Goal: Task Accomplishment & Management: Manage account settings

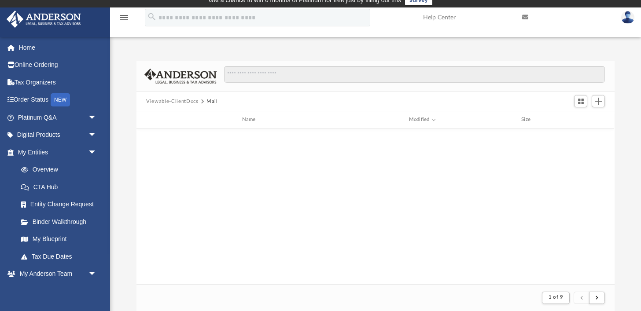
scroll to position [173, 478]
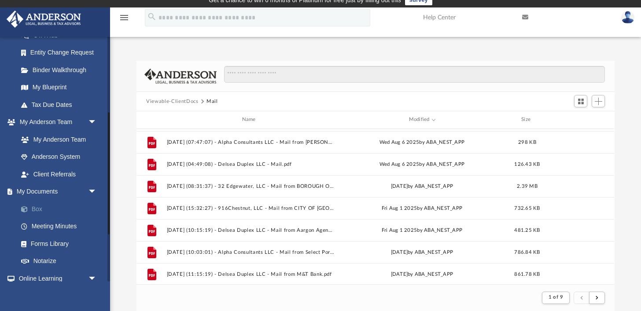
click at [55, 213] on link "Box" at bounding box center [61, 209] width 98 height 18
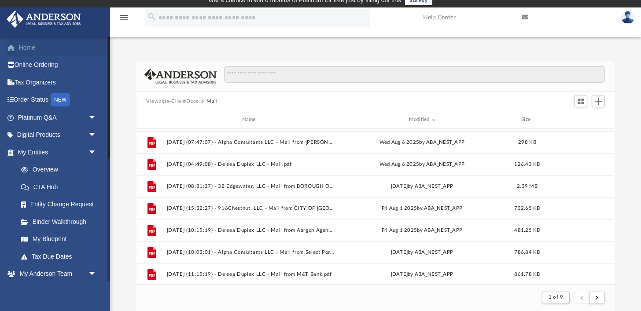
click at [70, 46] on link "Home" at bounding box center [58, 48] width 104 height 18
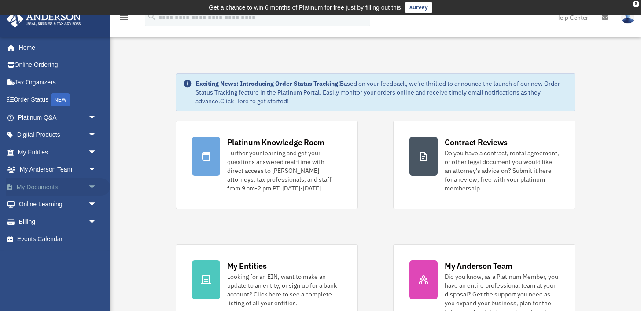
click at [95, 185] on span "arrow_drop_down" at bounding box center [97, 187] width 18 height 18
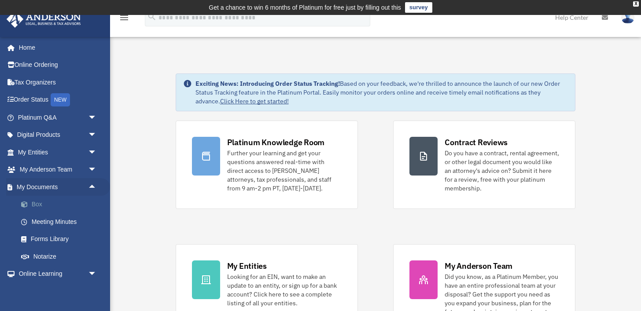
click at [66, 206] on link "Box" at bounding box center [61, 205] width 98 height 18
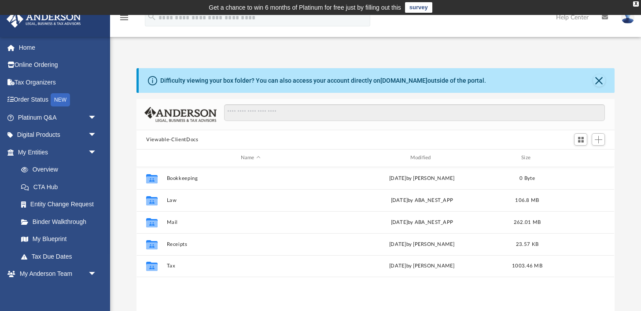
scroll to position [200, 478]
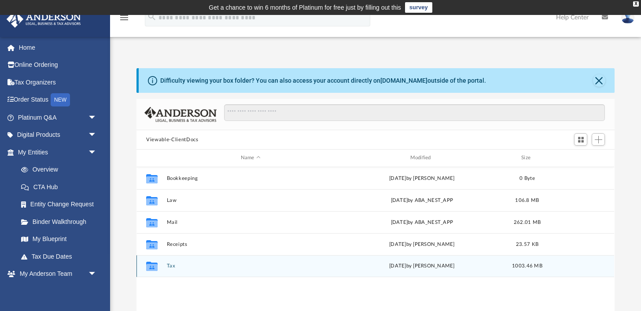
click at [173, 265] on button "Tax" at bounding box center [251, 266] width 168 height 6
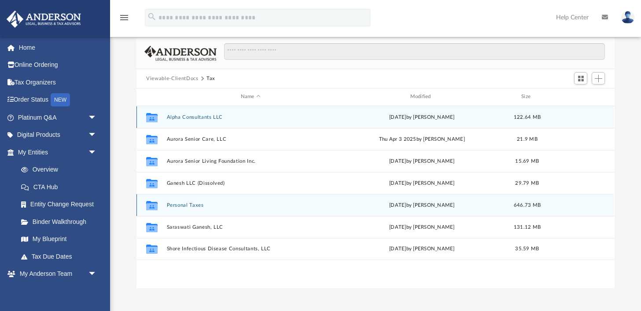
scroll to position [73, 0]
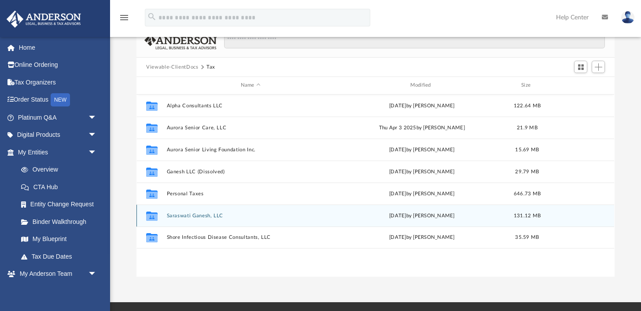
click at [194, 216] on button "Saraswati Ganesh, LLC" at bounding box center [251, 216] width 168 height 6
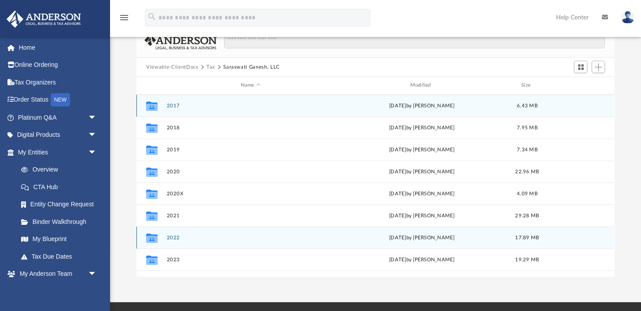
scroll to position [15, 0]
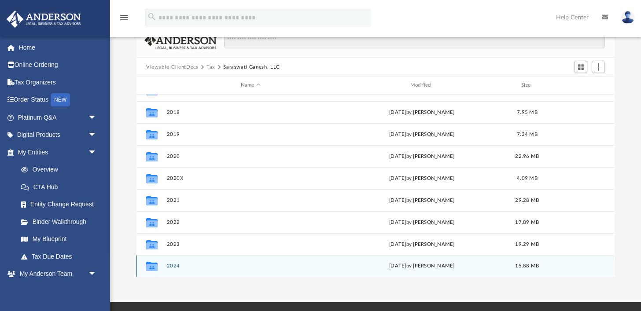
click at [173, 265] on button "2024" at bounding box center [251, 266] width 168 height 6
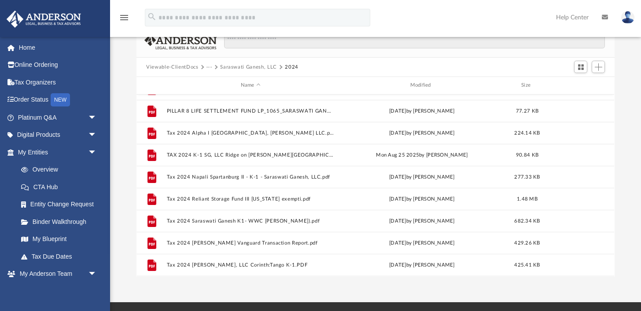
scroll to position [147, 0]
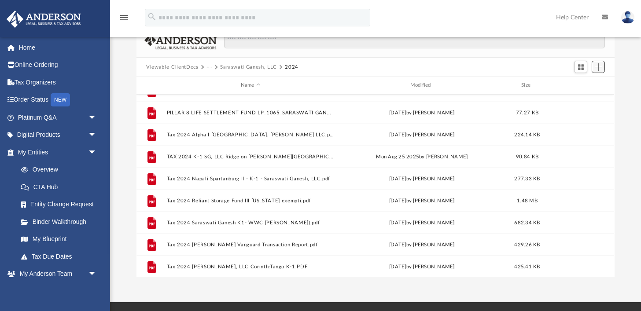
click at [599, 70] on span "Add" at bounding box center [598, 66] width 7 height 7
click at [581, 85] on li "Upload" at bounding box center [586, 84] width 28 height 9
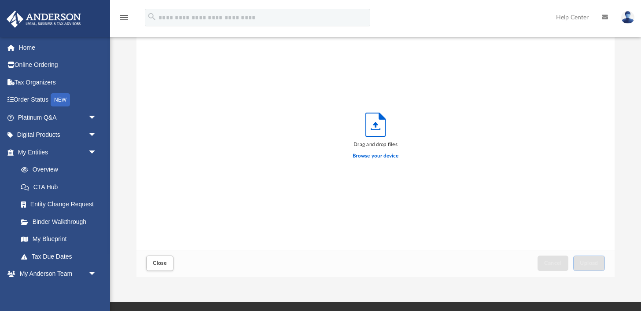
scroll to position [223, 478]
click at [388, 159] on label "Browse your device" at bounding box center [376, 156] width 46 height 8
click at [0, 0] on input "Browse your device" at bounding box center [0, 0] width 0 height 0
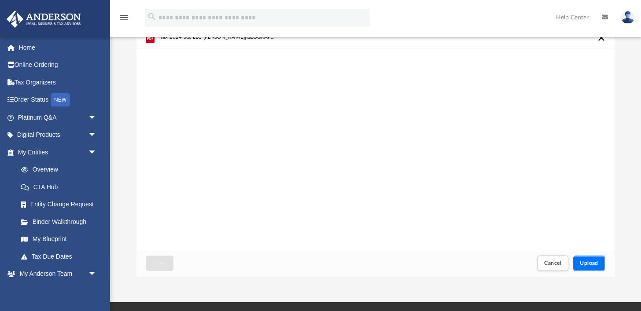
click at [590, 265] on span "Upload" at bounding box center [589, 263] width 18 height 5
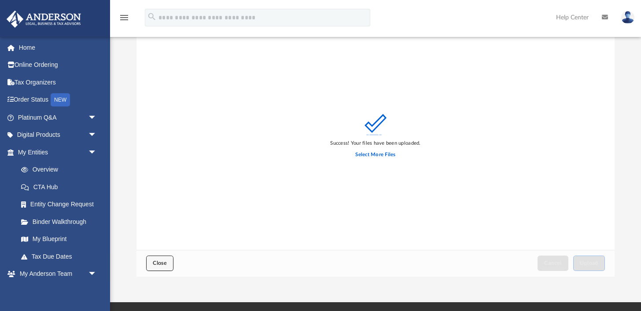
click at [164, 265] on span "Close" at bounding box center [160, 263] width 14 height 5
